Goal: Information Seeking & Learning: Learn about a topic

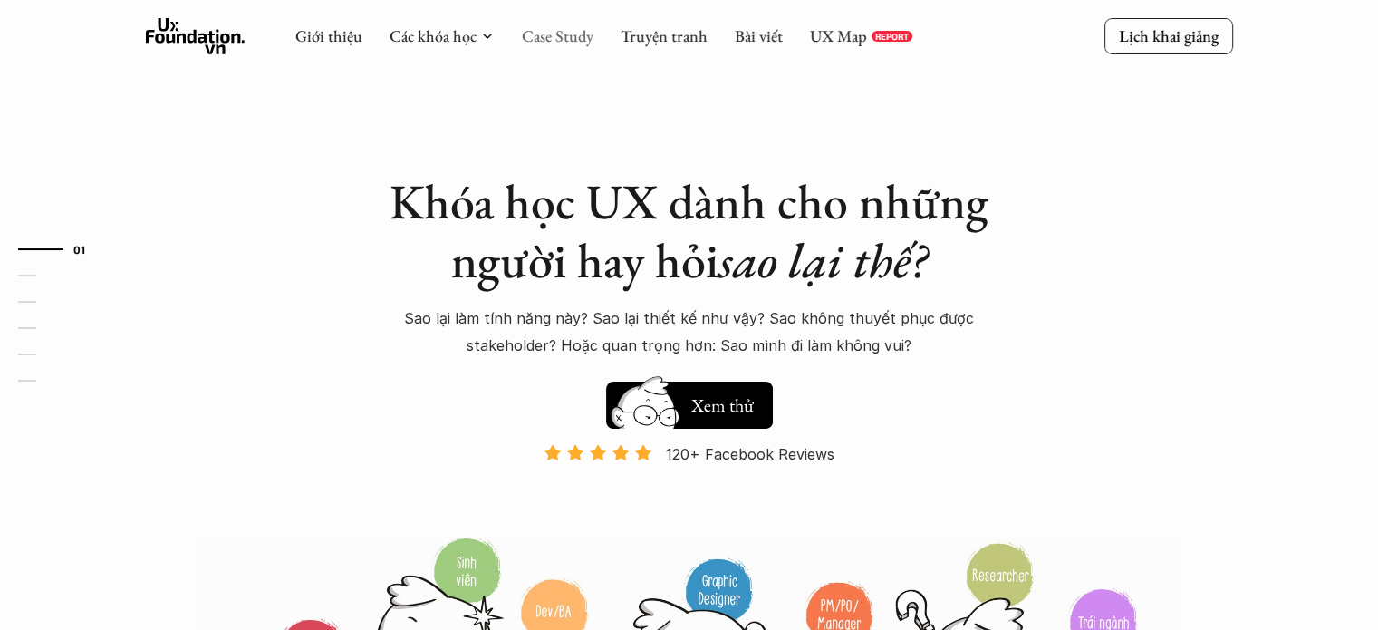
click at [562, 31] on link "Case Study" at bounding box center [558, 35] width 72 height 21
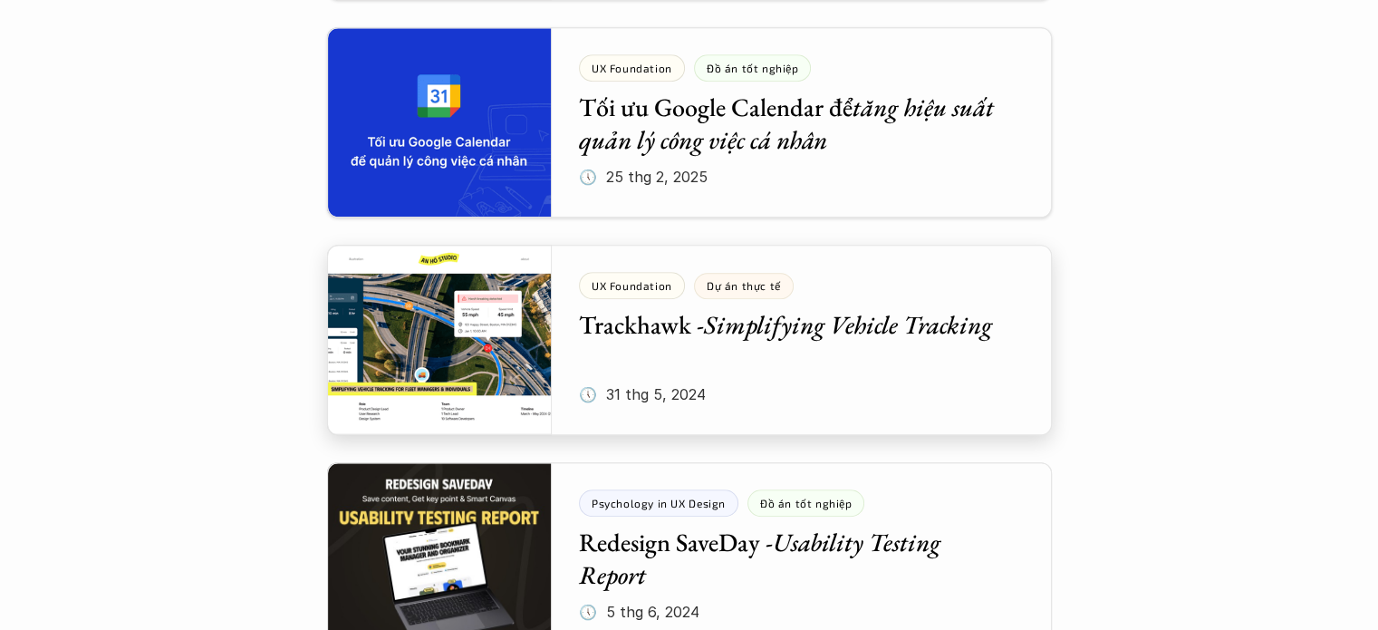
scroll to position [1267, 0]
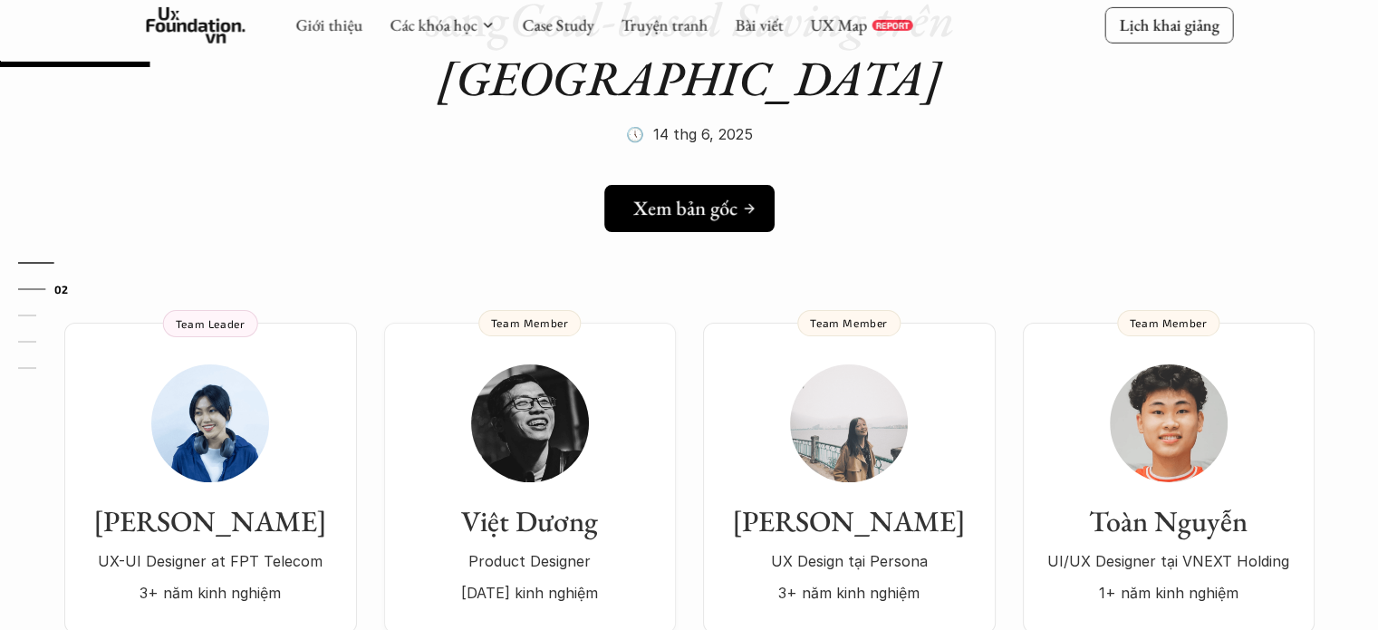
scroll to position [246, 0]
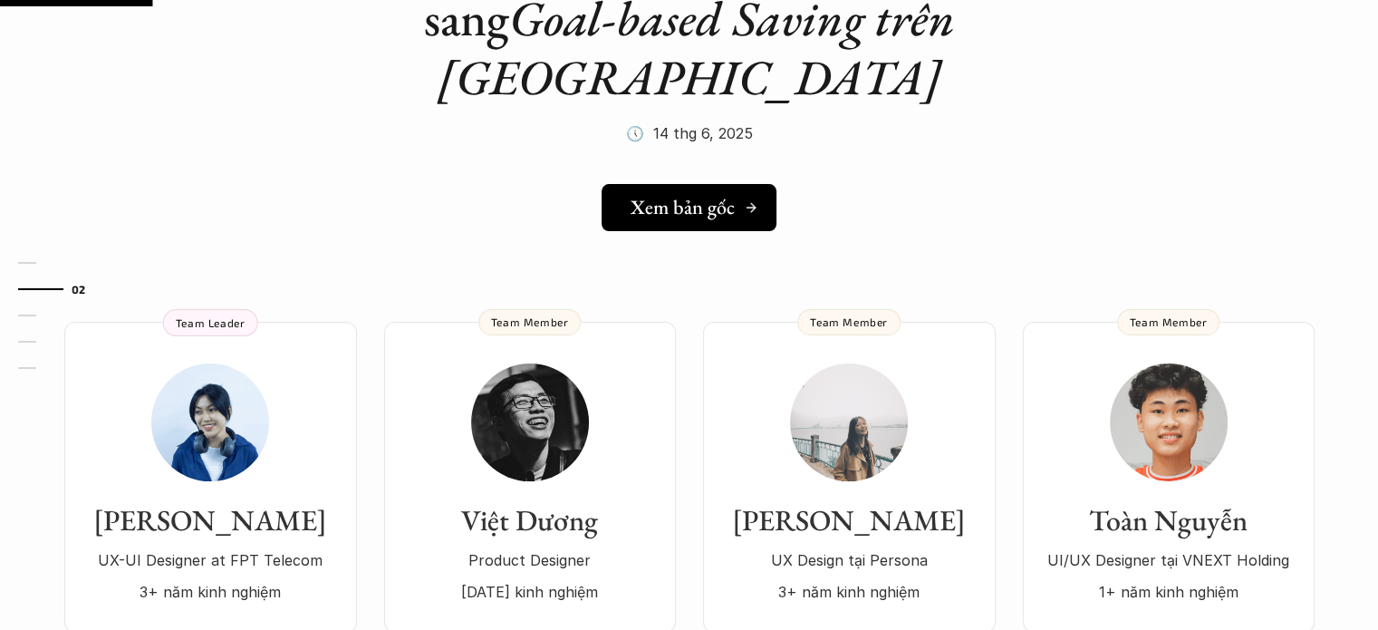
click at [632, 196] on h5 "Xem bản gốc" at bounding box center [683, 208] width 104 height 24
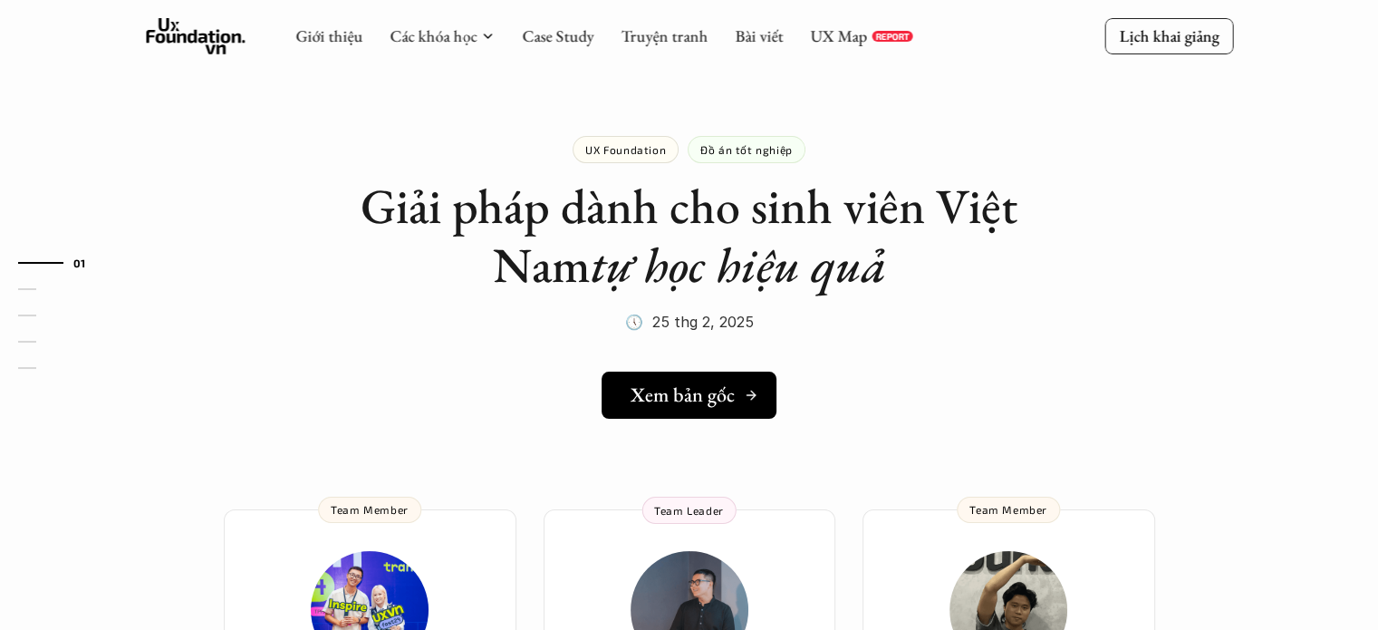
click at [701, 398] on h5 "Xem bản gốc" at bounding box center [683, 395] width 104 height 24
